Goal: Information Seeking & Learning: Learn about a topic

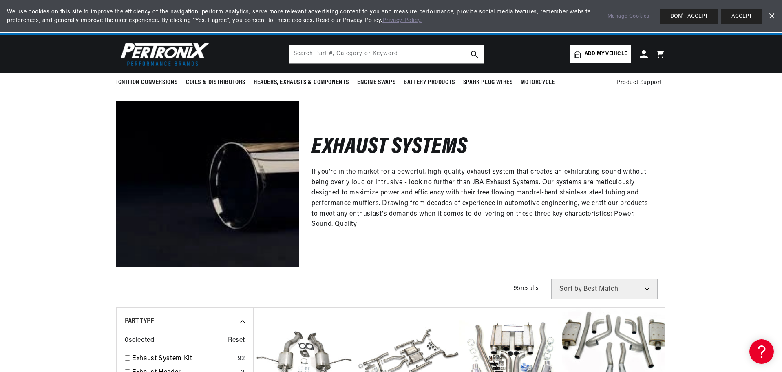
scroll to position [0, 509]
click at [591, 53] on span "Add my vehicle" at bounding box center [606, 54] width 42 height 8
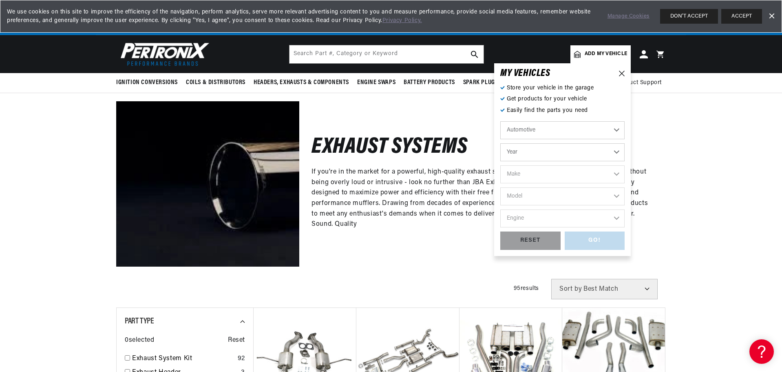
drag, startPoint x: 528, startPoint y: 124, endPoint x: 528, endPoint y: 129, distance: 4.9
click at [528, 129] on select "Automotive Agricultural Industrial Marine Motorcycle" at bounding box center [563, 130] width 124 height 18
click at [501, 121] on select "Automotive Agricultural Industrial Marine Motorcycle" at bounding box center [563, 130] width 124 height 18
click at [528, 152] on select "Year [DATE] 2021 2020 2019 2018 2017 2016 2015 2014 2013 2012 2011 2010 2009 20…" at bounding box center [563, 152] width 124 height 18
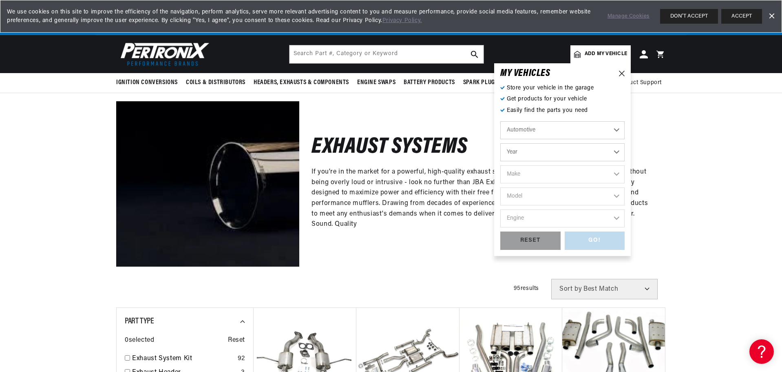
select select "1998"
click at [501, 143] on select "Year [DATE] 2021 2020 2019 2018 2017 2016 2015 2014 2013 2012 2011 2010 2009 20…" at bounding box center [563, 152] width 124 height 18
click at [527, 157] on select "2022 2021 2020 2019 2018 2017 2016 2015 2014 2013 2012 2011 2010 2009 2008 2007…" at bounding box center [563, 152] width 124 height 18
click at [501, 143] on select "2022 2021 2020 2019 2018 2017 2016 2015 2014 2013 2012 2011 2010 2009 2008 2007…" at bounding box center [563, 152] width 124 height 18
select select "1999"
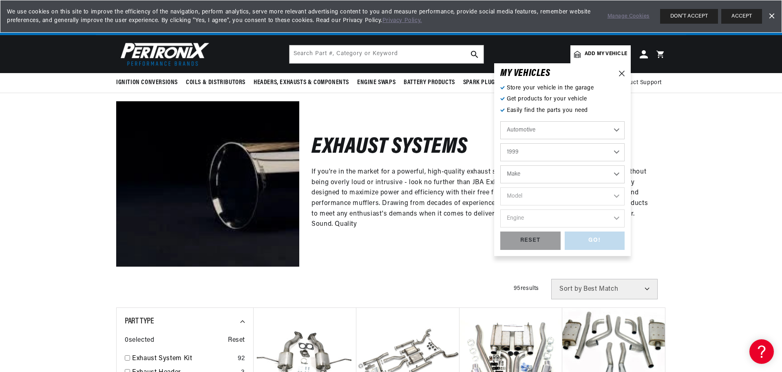
click at [532, 173] on select "Make Buick Cadillac Chevrolet Chrysler Dodge Ford GMC [GEOGRAPHIC_DATA] Jeep [G…" at bounding box center [563, 174] width 124 height 18
select select "Chevrolet"
click at [501, 165] on select "Make Buick Cadillac Chevrolet Chrysler Dodge Ford GMC [GEOGRAPHIC_DATA] Jeep [G…" at bounding box center [563, 174] width 124 height 18
select select "Chevrolet"
click at [532, 198] on select "Model Astro B7 Blazer C35 C1500 C1500 Suburban C2500 C2500 Suburban C3500 C3500…" at bounding box center [563, 196] width 124 height 18
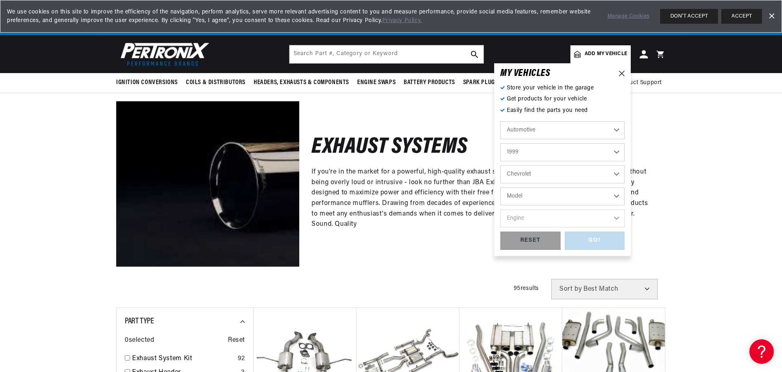
scroll to position [0, 0]
select select "Camaro"
click at [501, 187] on select "Model Astro B7 Blazer C35 C1500 C1500 Suburban C2500 C2500 Suburban C3500 C3500…" at bounding box center [563, 196] width 124 height 18
select select "Camaro"
click at [540, 213] on select "Engine 3.8L 5.7L" at bounding box center [563, 218] width 124 height 18
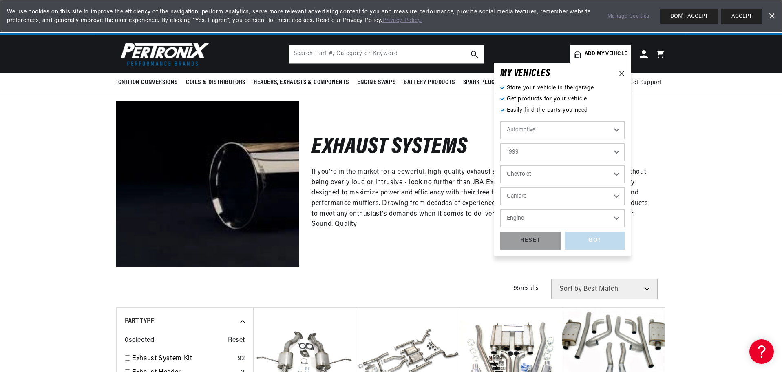
select select "5.7L"
click at [501, 209] on select "Engine 3.8L 5.7L" at bounding box center [563, 218] width 124 height 18
select select "5.7L"
click at [593, 238] on div "GO!" at bounding box center [595, 240] width 60 height 18
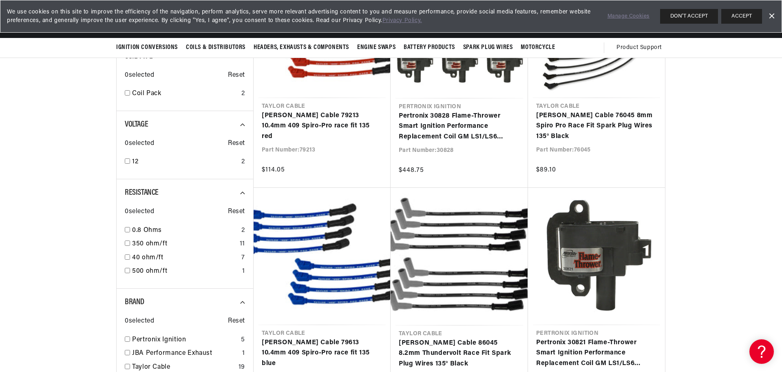
scroll to position [53, 0]
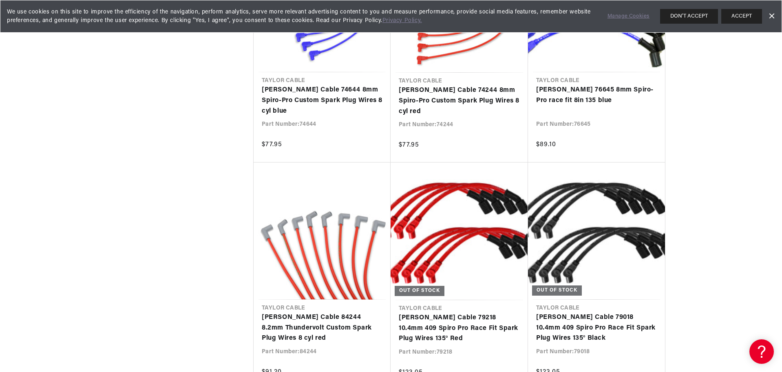
scroll to position [0, 1019]
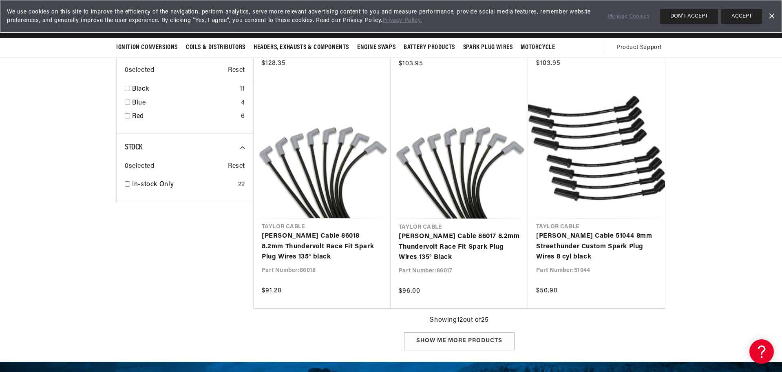
scroll to position [748, 0]
